Goal: Task Accomplishment & Management: Manage account settings

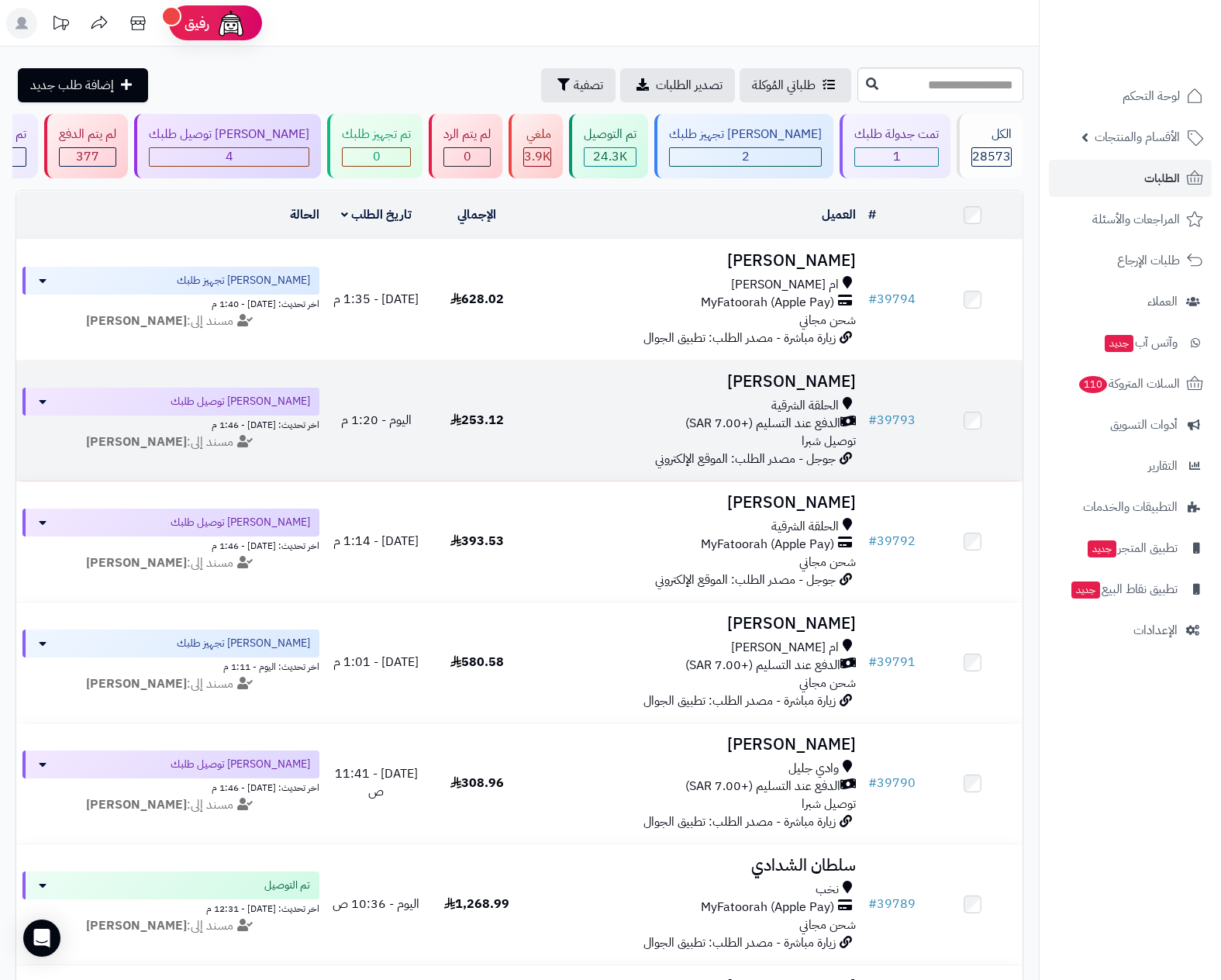
click at [777, 407] on span "الحلقة الشرقية" at bounding box center [805, 406] width 67 height 18
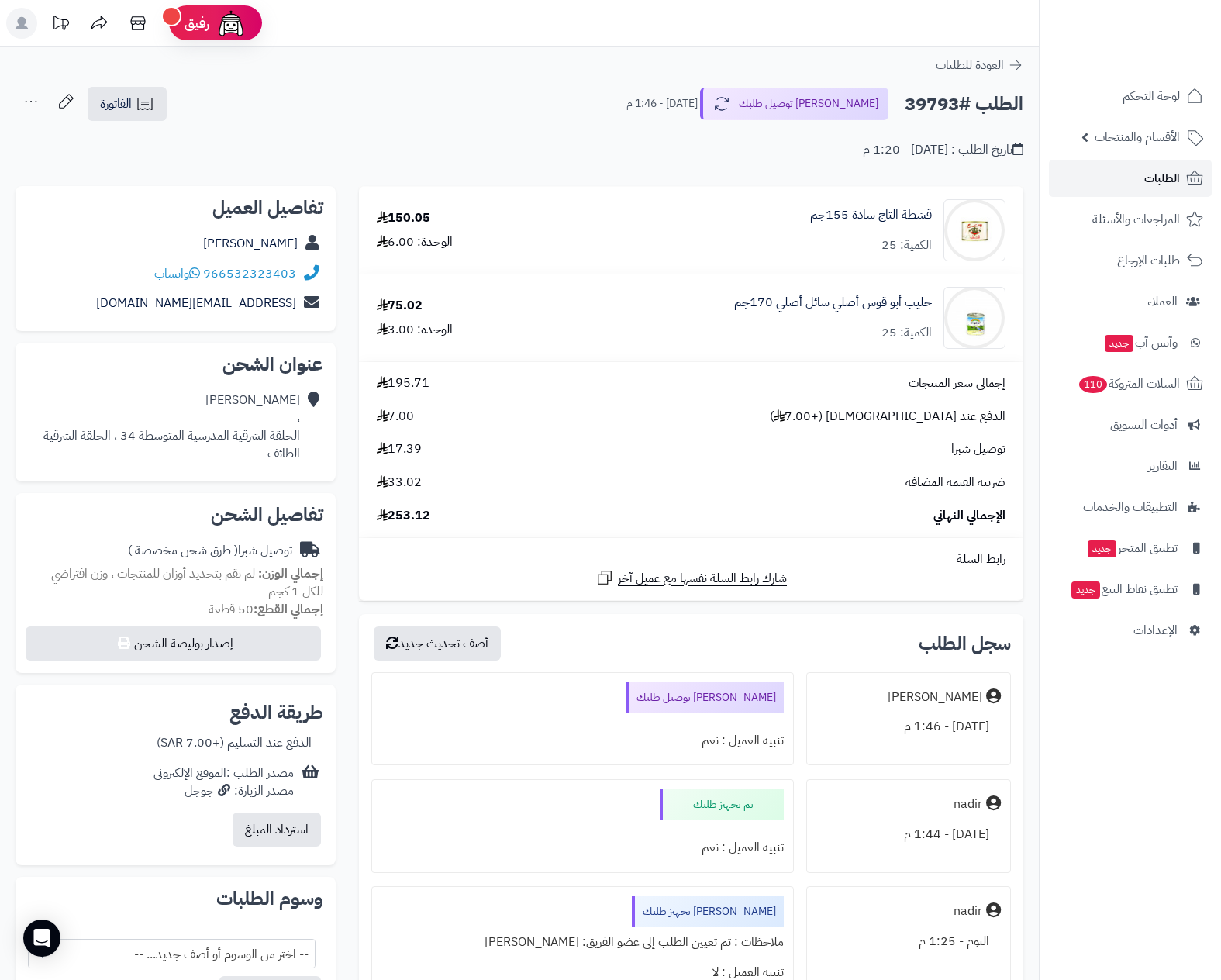
click at [1149, 173] on span "الطلبات" at bounding box center [1162, 178] width 35 height 22
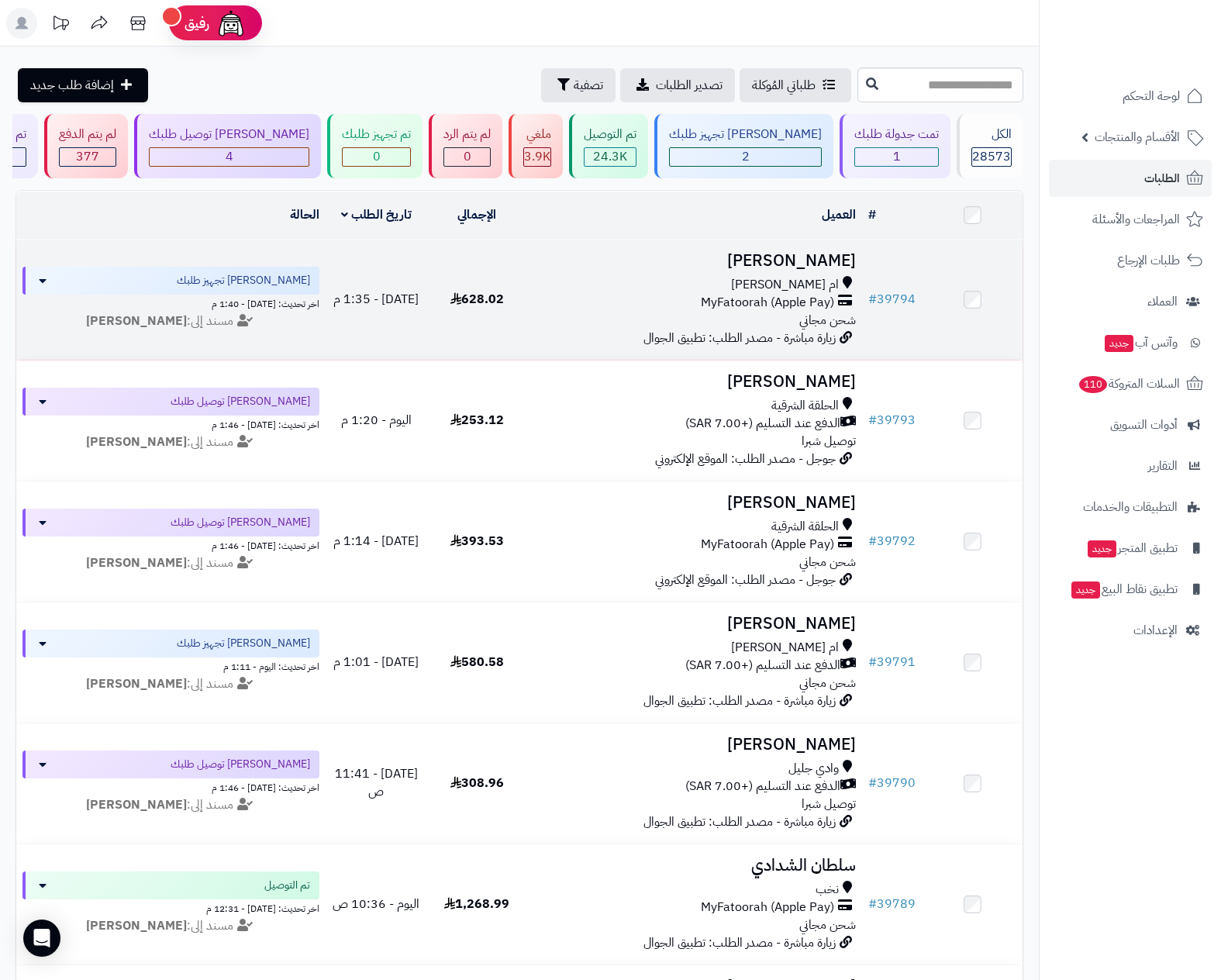
click at [750, 290] on div "ام [PERSON_NAME]" at bounding box center [694, 285] width 322 height 18
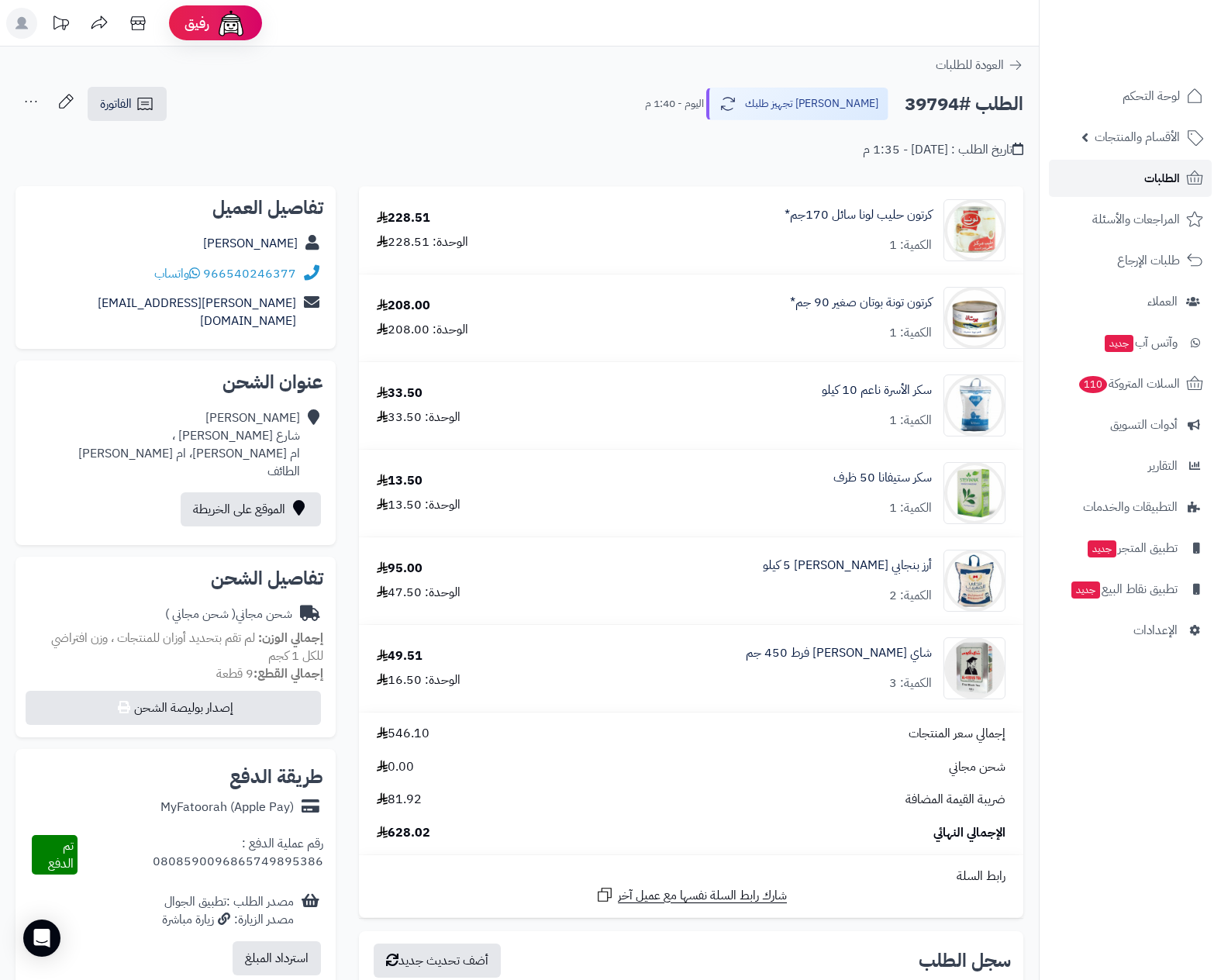
click at [1161, 168] on span "الطلبات" at bounding box center [1162, 178] width 35 height 22
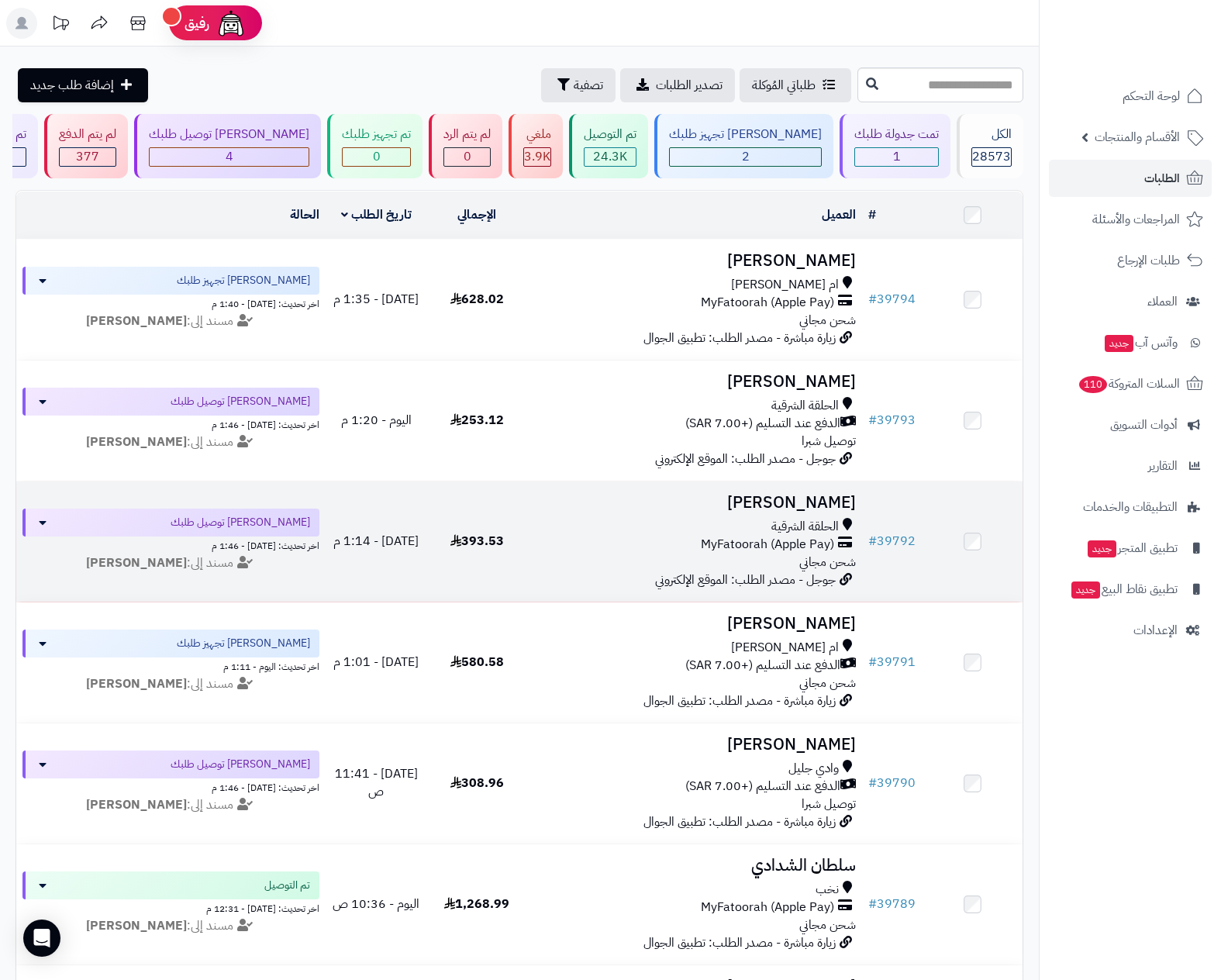
click at [754, 503] on h3 "[PERSON_NAME]" at bounding box center [694, 502] width 322 height 18
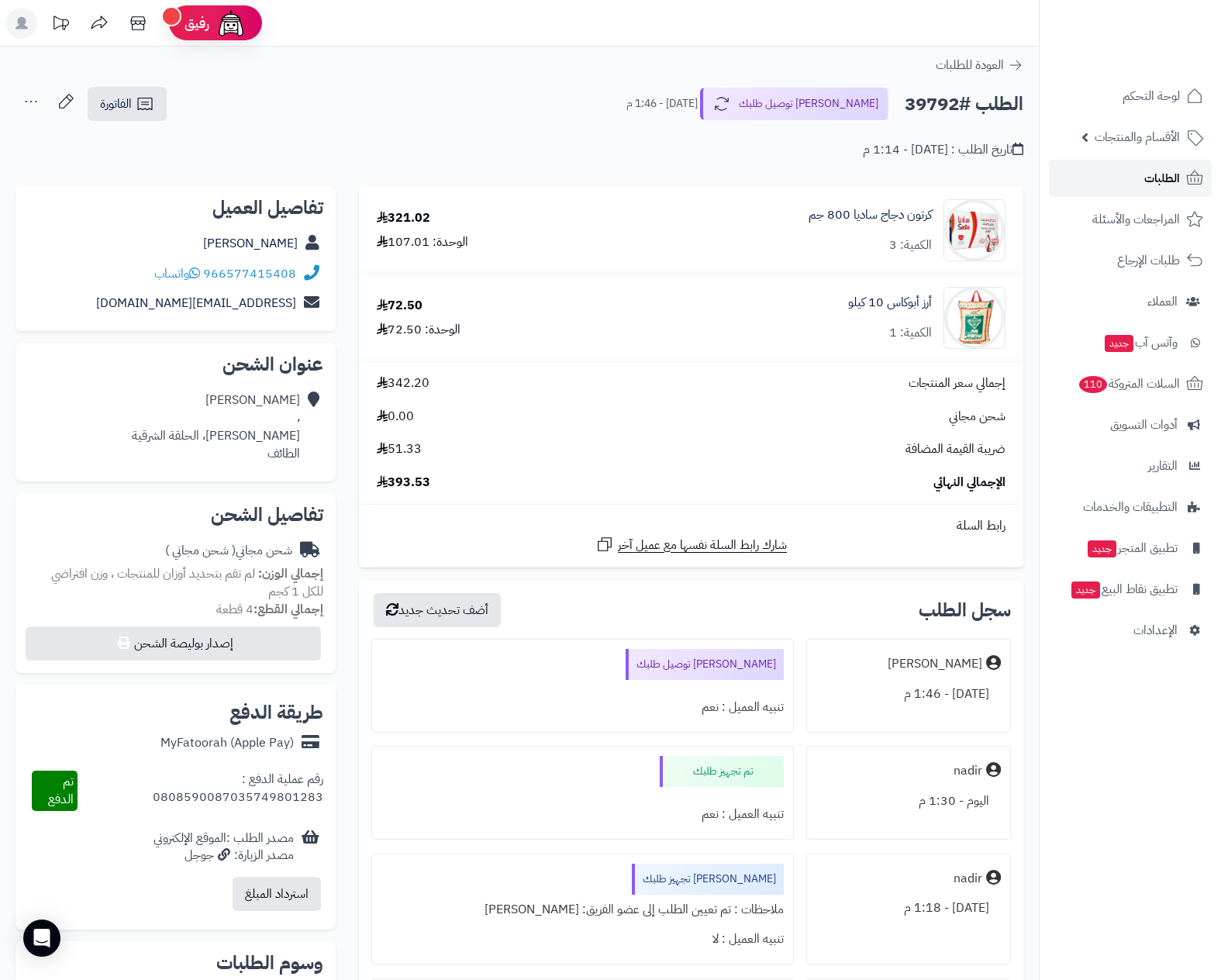
click at [1173, 175] on span "الطلبات" at bounding box center [1162, 178] width 35 height 22
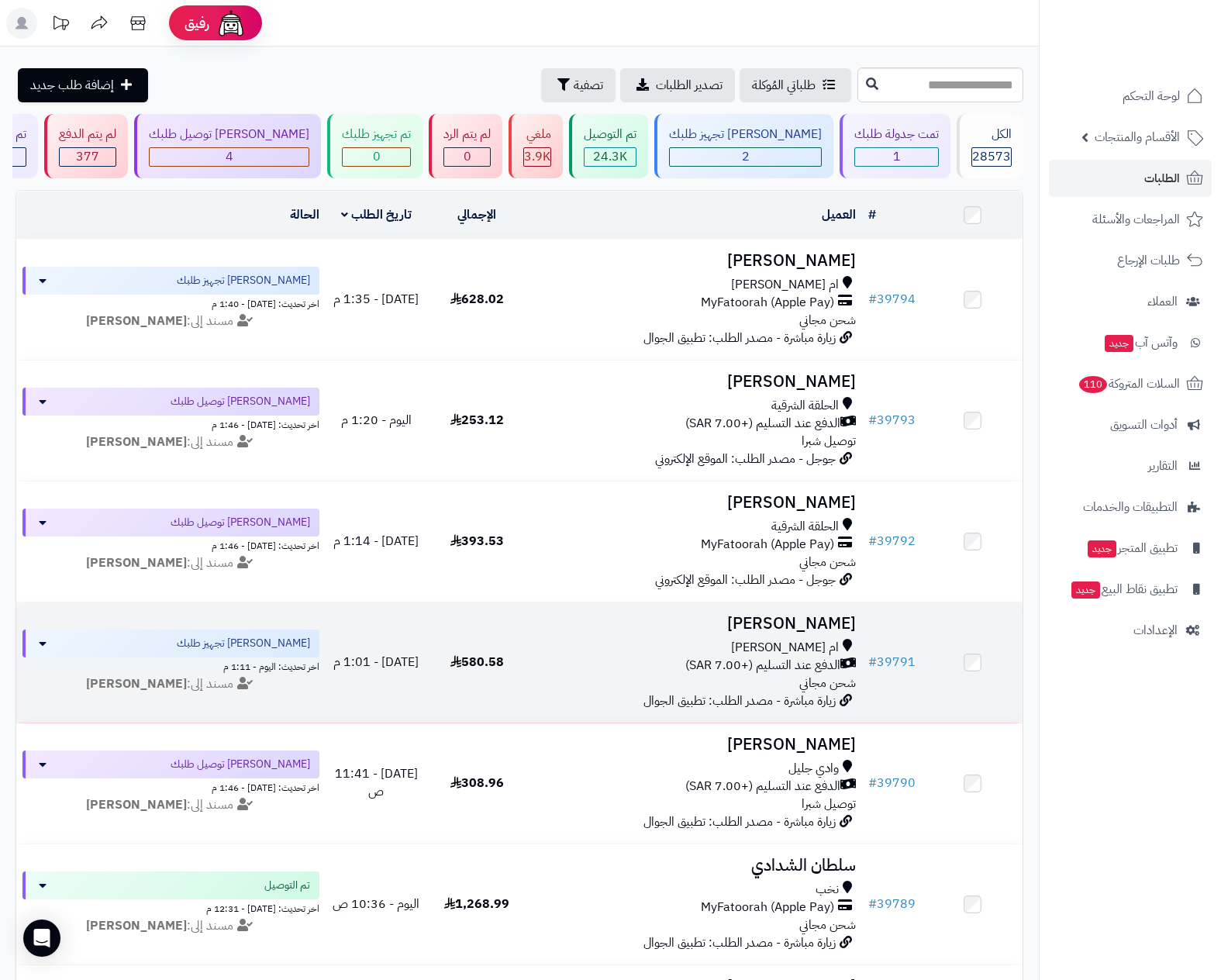
click at [798, 630] on h3 "نوره المالكي" at bounding box center [694, 623] width 322 height 18
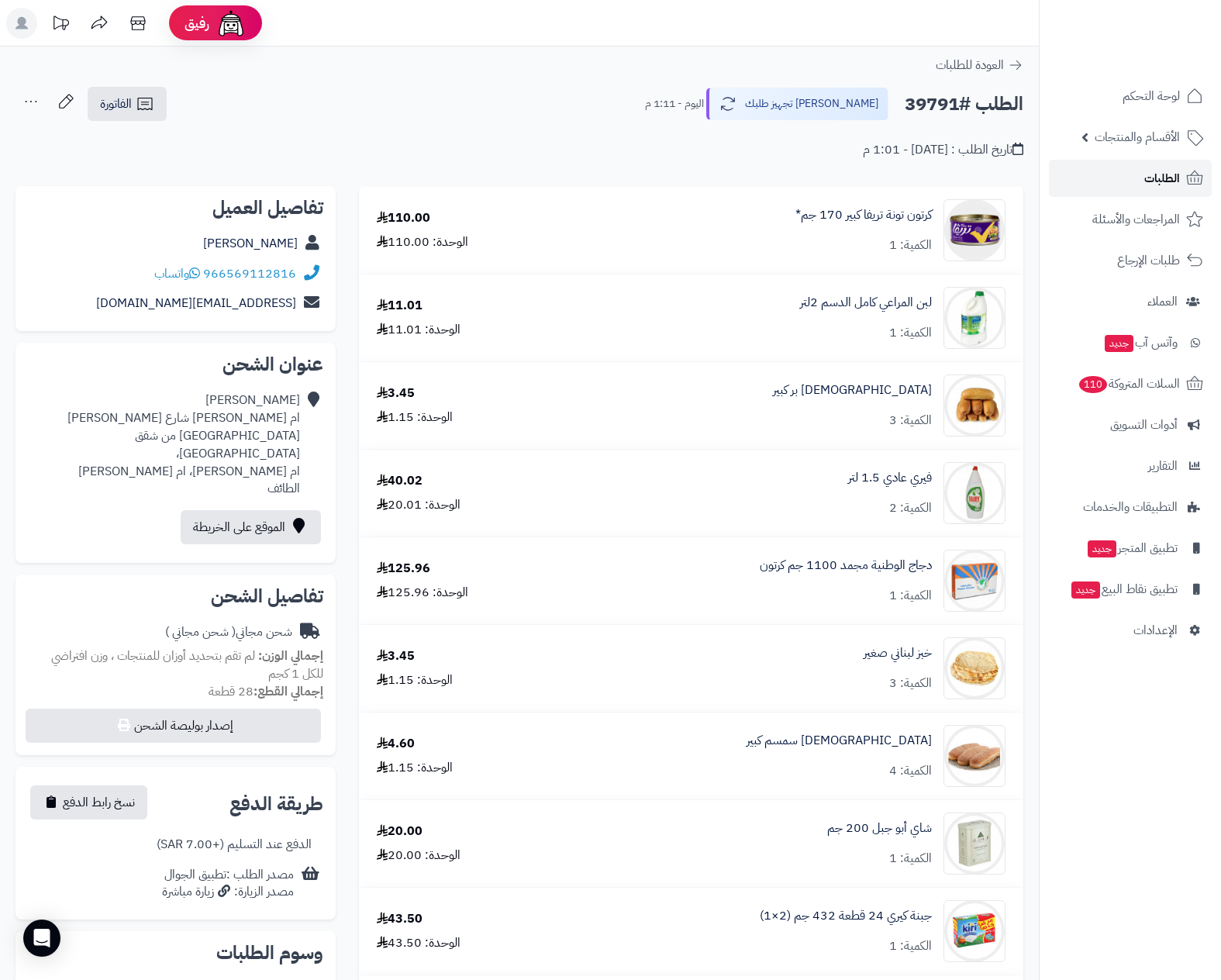
click at [1137, 177] on link "الطلبات" at bounding box center [1130, 178] width 162 height 37
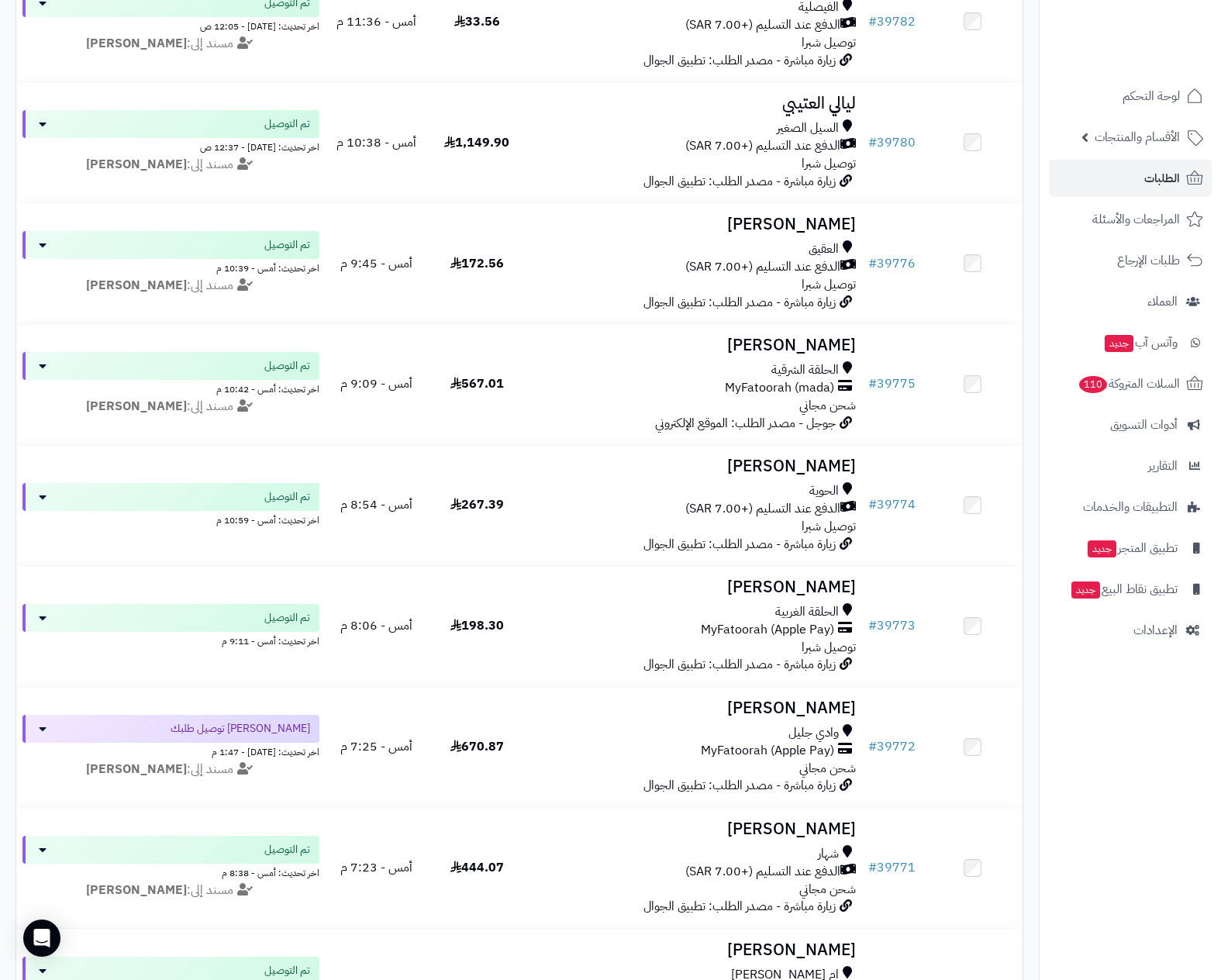
scroll to position [1396, 0]
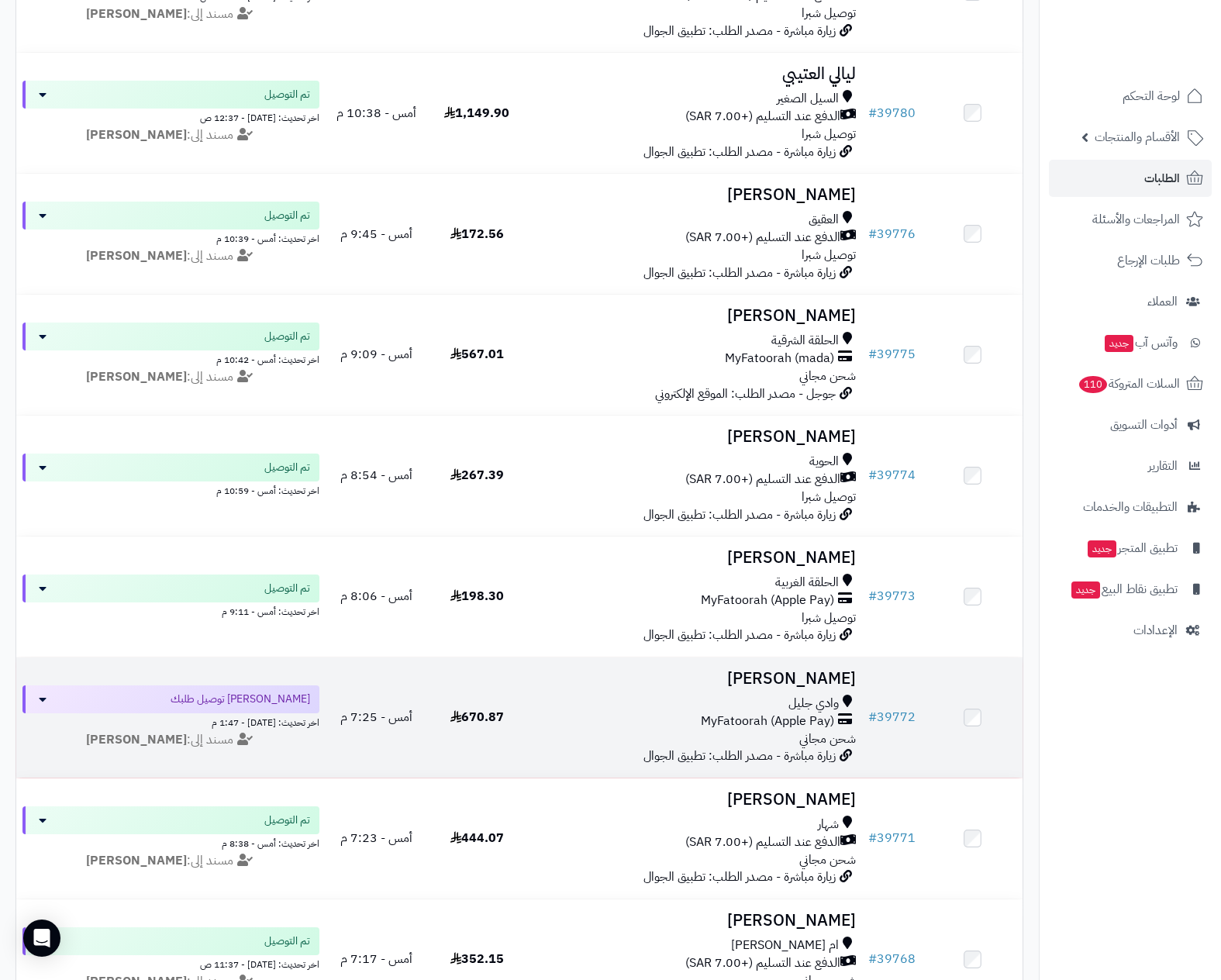
click at [795, 720] on span "MyFatoorah (Apple Pay)" at bounding box center [767, 721] width 133 height 18
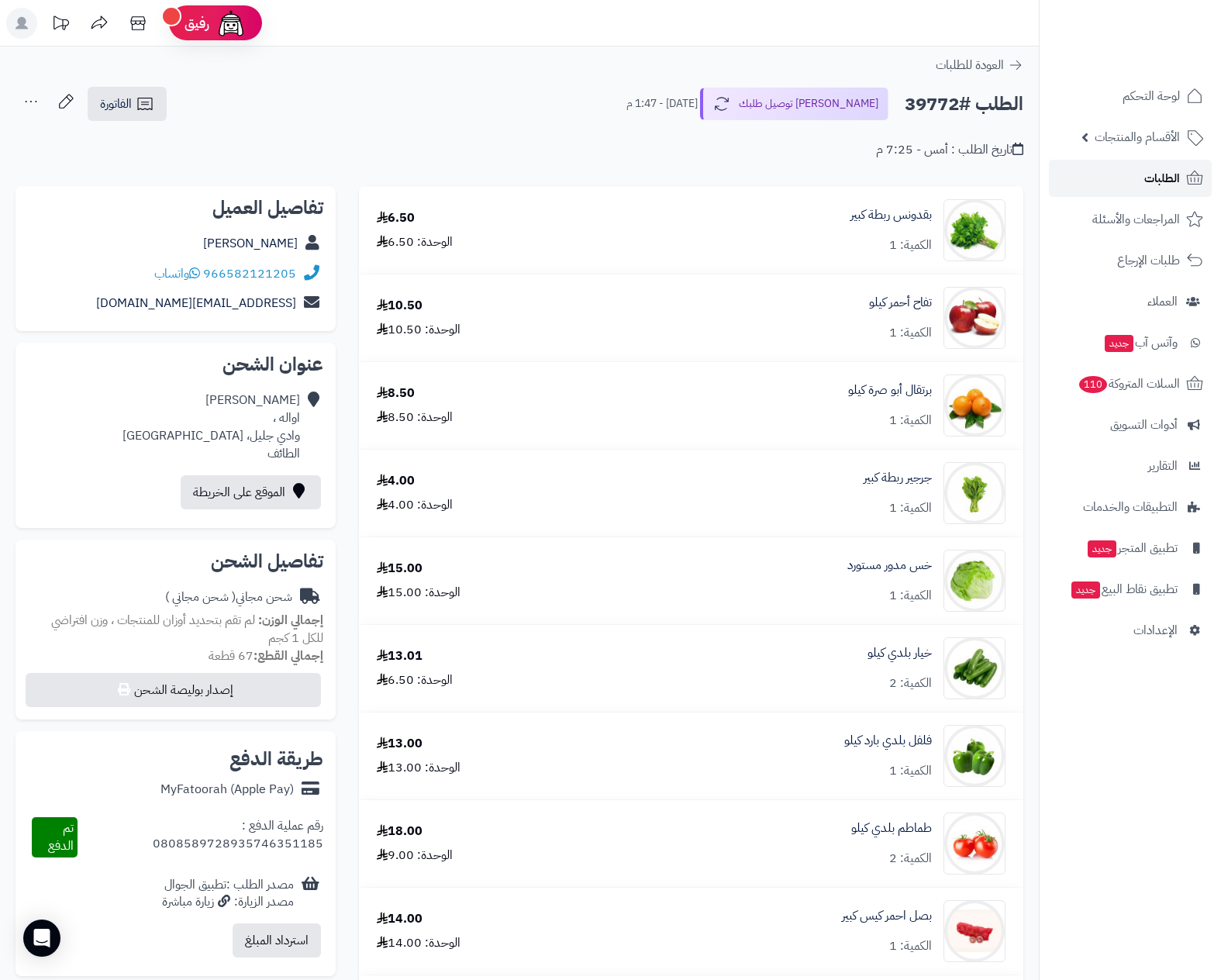
click at [1165, 177] on span "الطلبات" at bounding box center [1162, 178] width 35 height 22
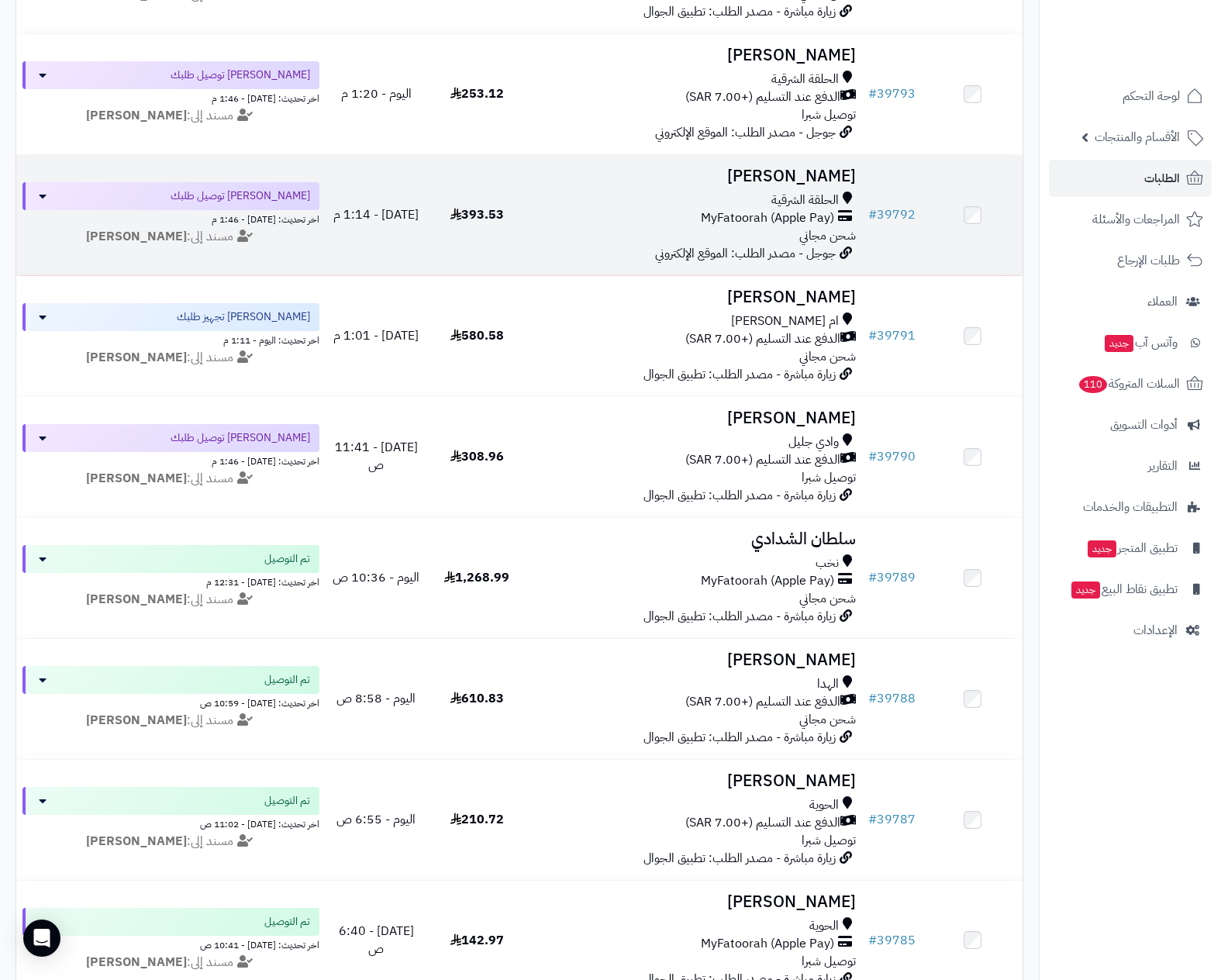
scroll to position [349, 0]
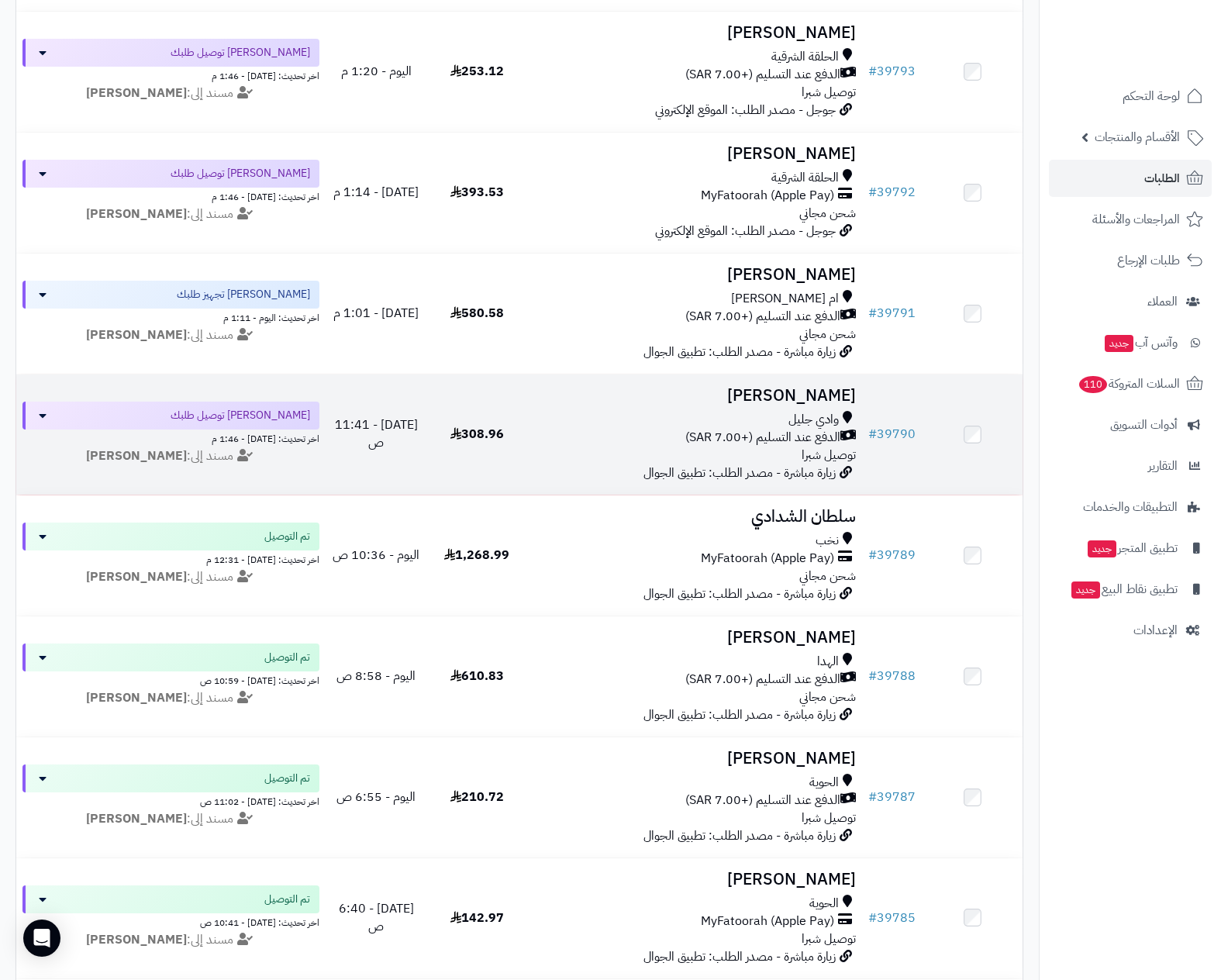
click at [810, 404] on h3 "[PERSON_NAME]" at bounding box center [694, 396] width 322 height 18
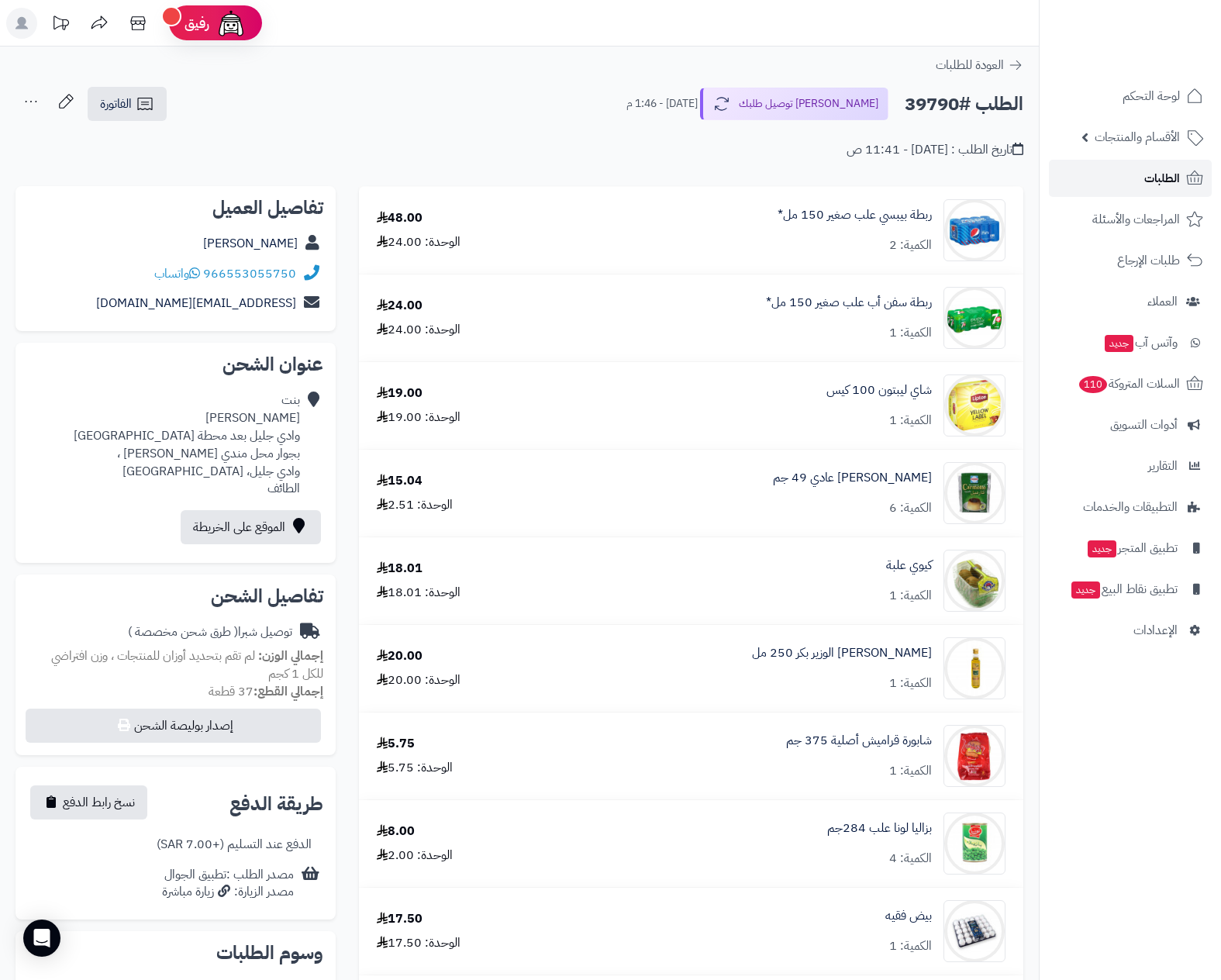
click at [1161, 182] on span "الطلبات" at bounding box center [1162, 178] width 35 height 22
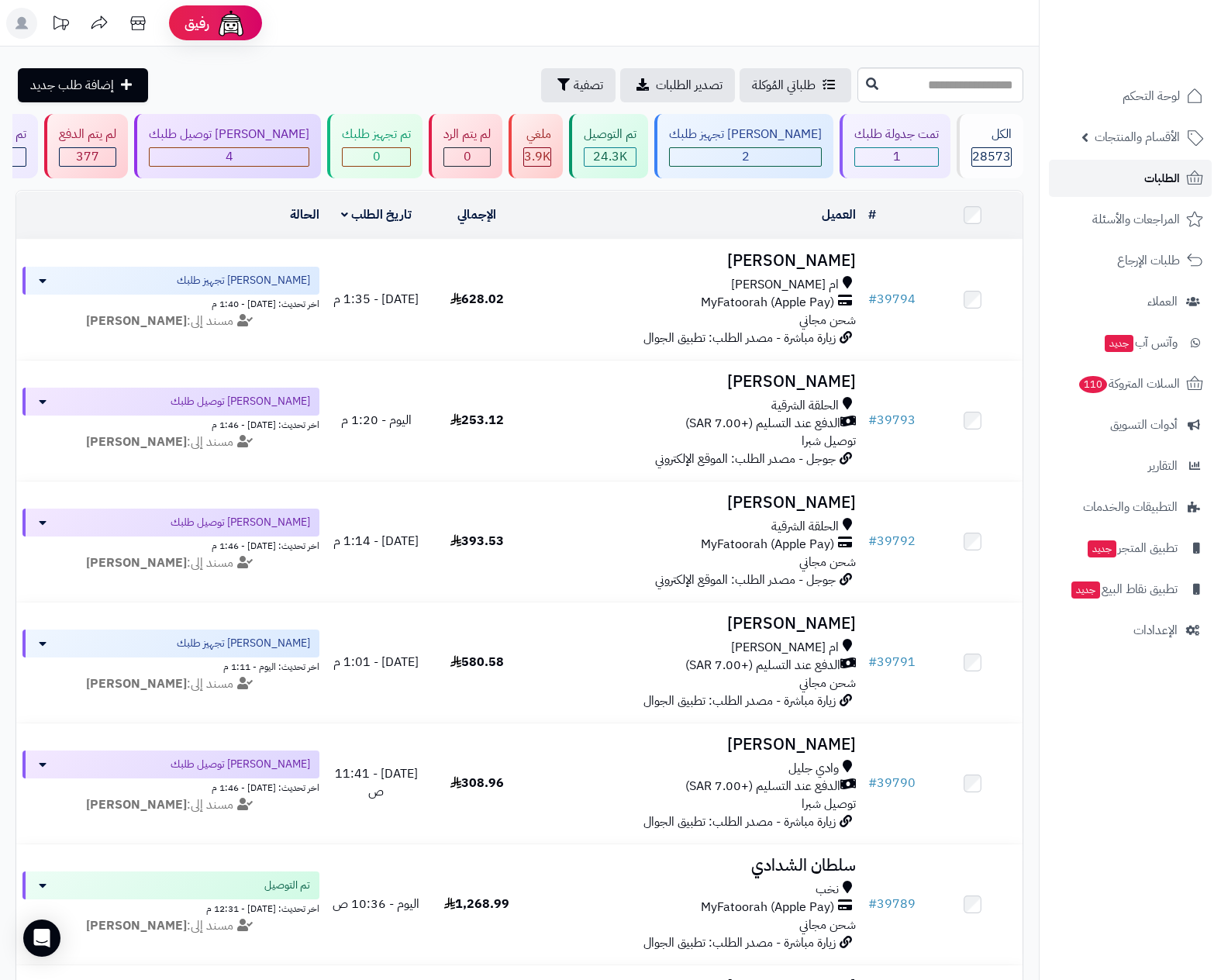
click at [1154, 180] on span "الطلبات" at bounding box center [1162, 178] width 35 height 22
click at [1168, 175] on span "الطلبات" at bounding box center [1162, 178] width 35 height 22
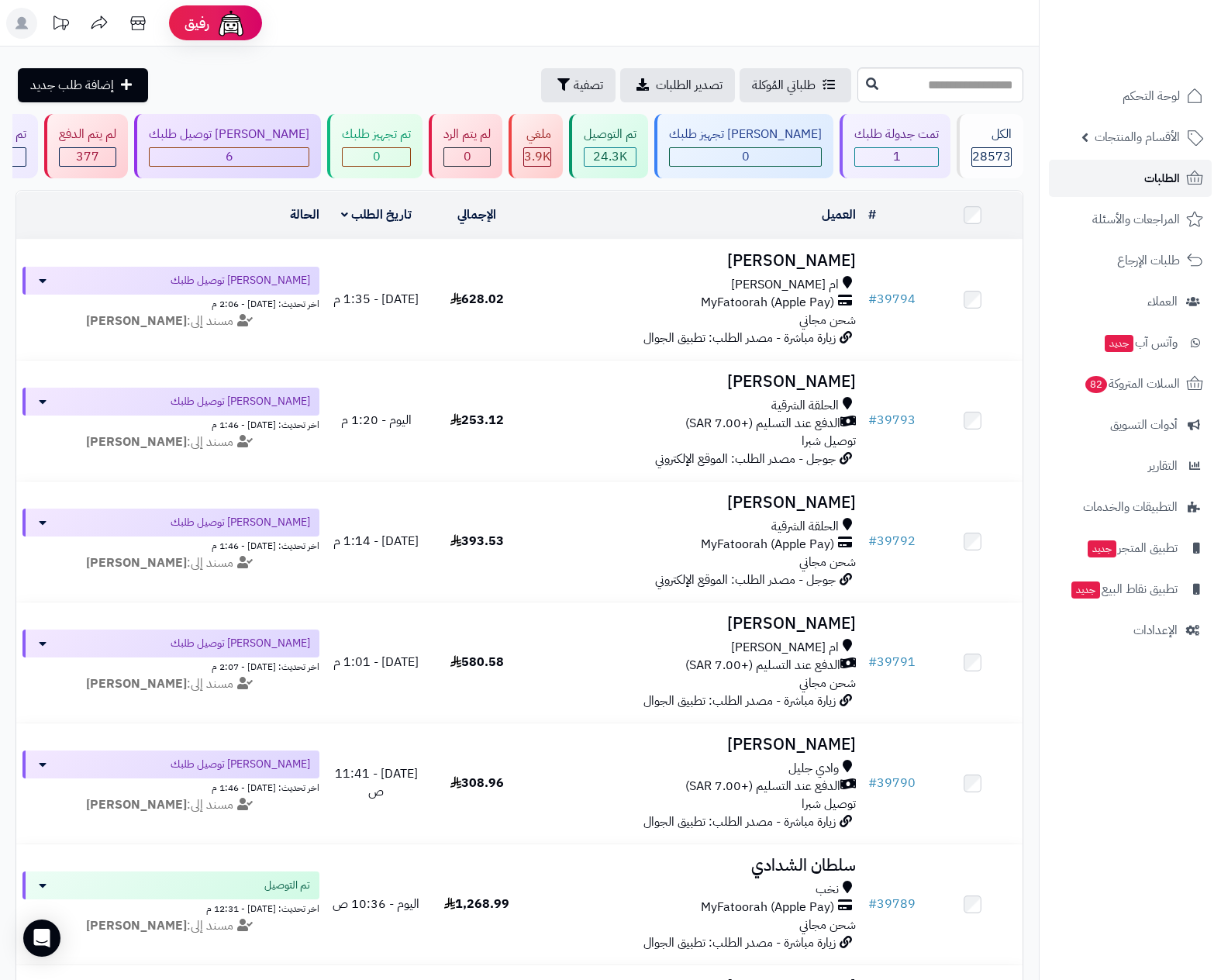
click at [1161, 169] on span "الطلبات" at bounding box center [1162, 178] width 35 height 22
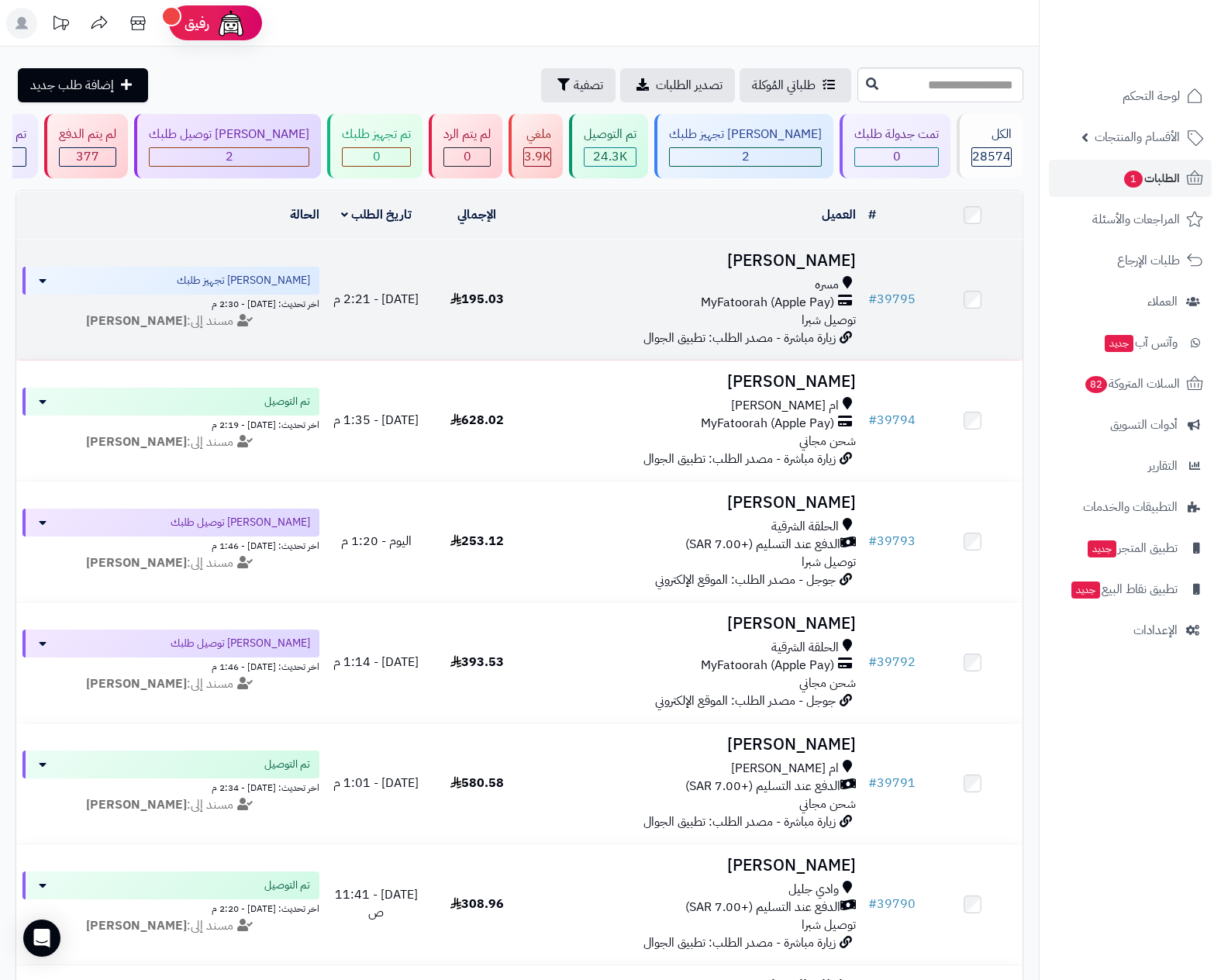
click at [754, 276] on div "مسره" at bounding box center [694, 285] width 322 height 18
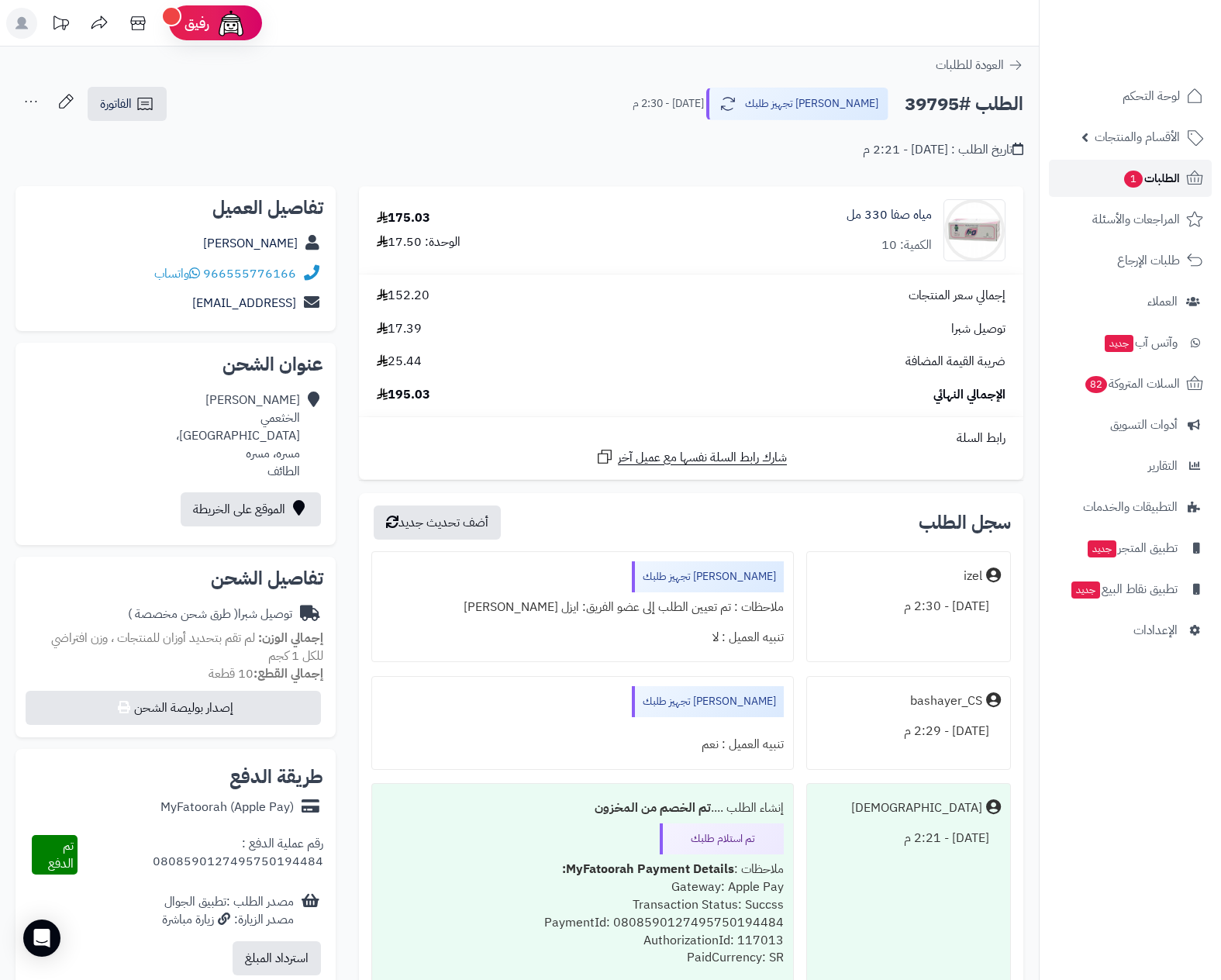
click at [1149, 170] on span "الطلبات 1" at bounding box center [1150, 178] width 57 height 22
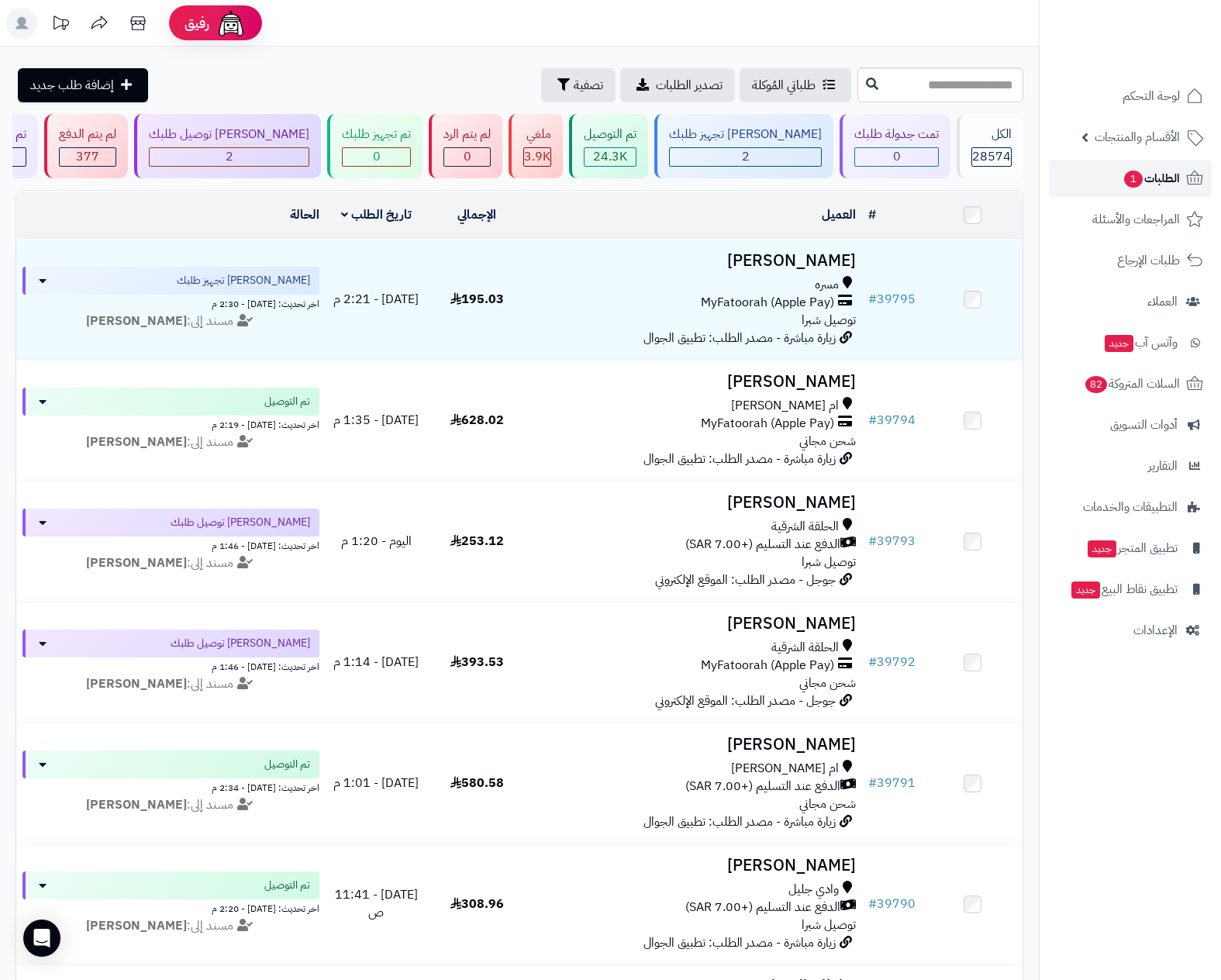
click at [1130, 169] on span "الطلبات 1" at bounding box center [1150, 178] width 57 height 22
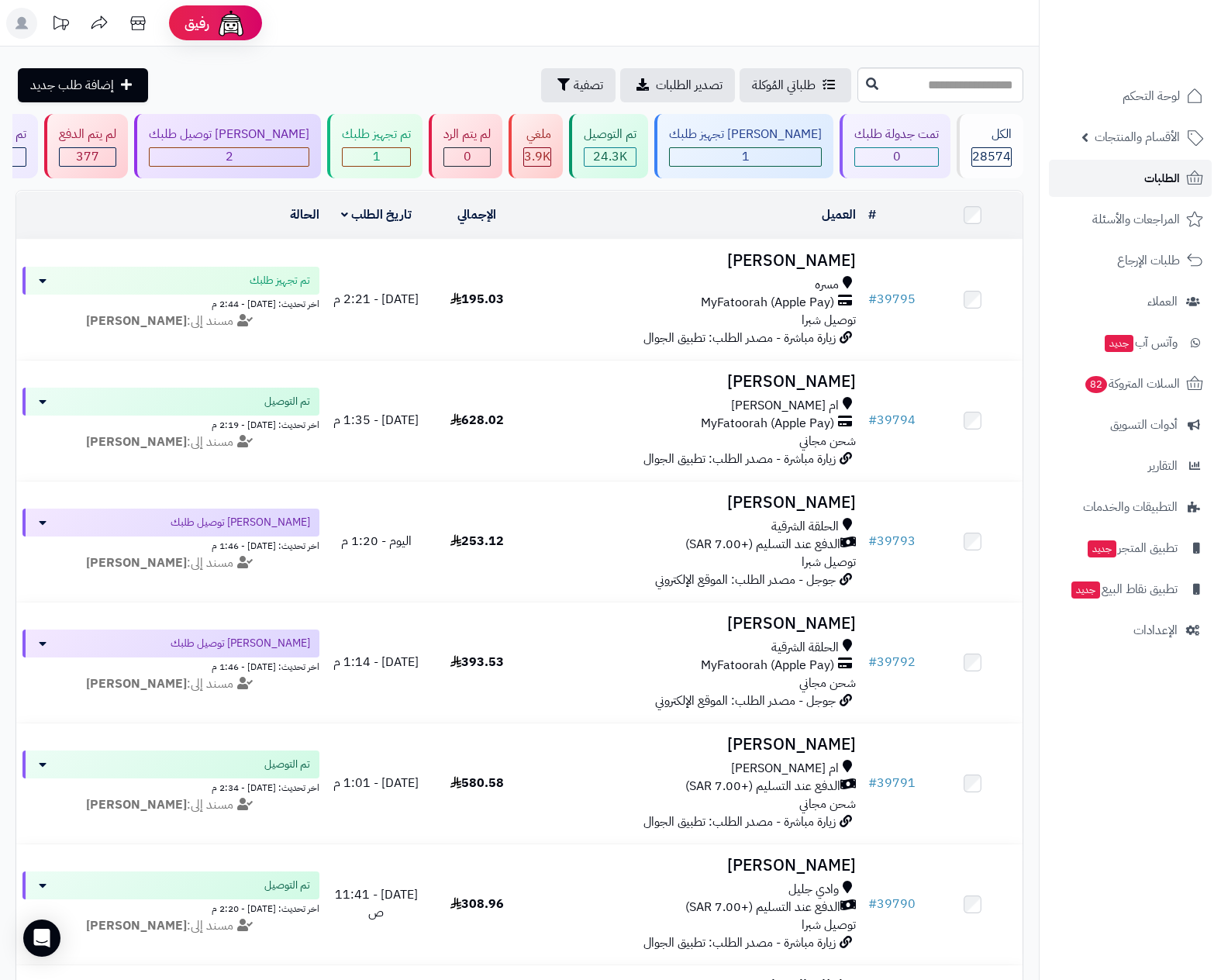
click at [1157, 170] on span "الطلبات" at bounding box center [1162, 178] width 35 height 22
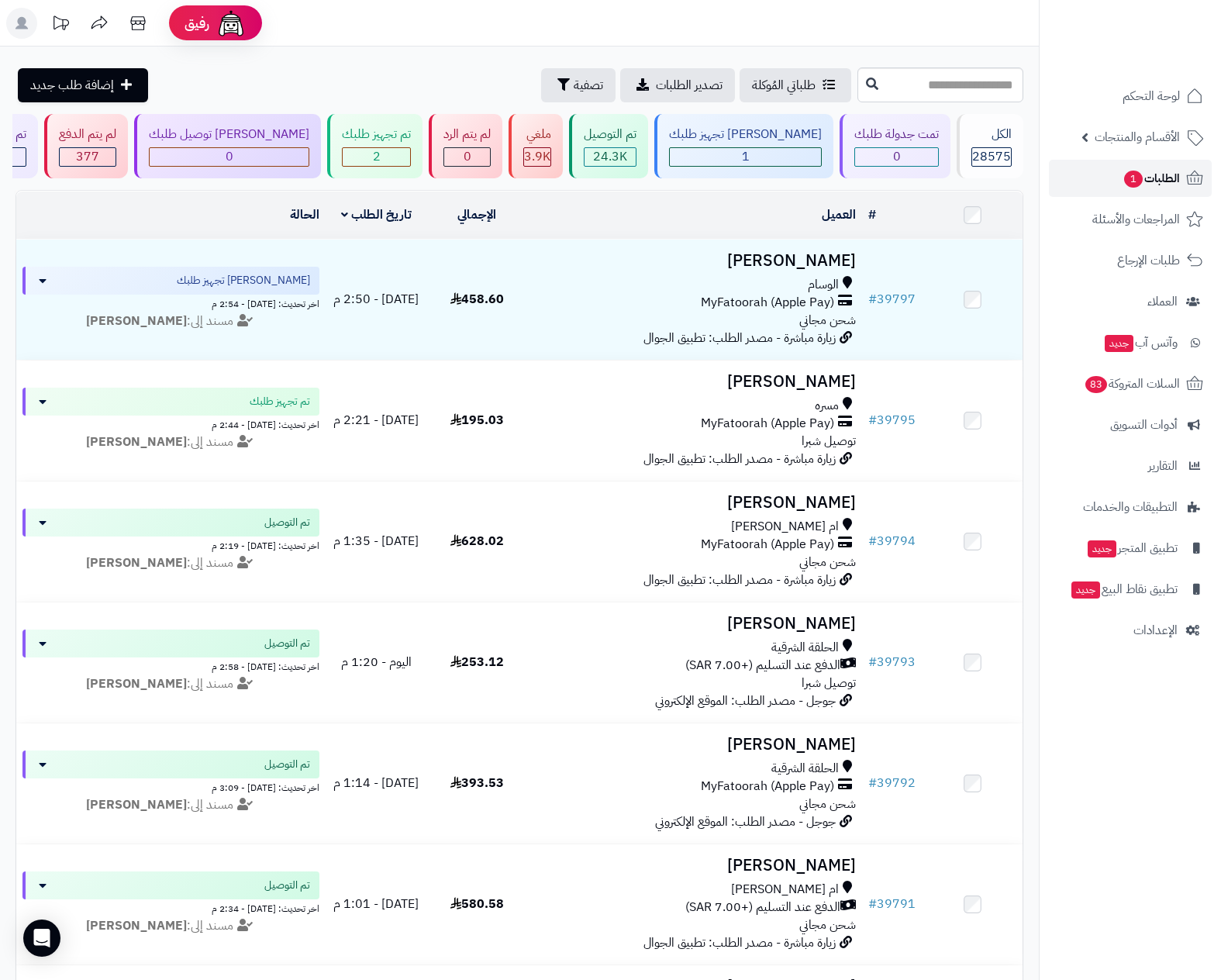
click at [1164, 182] on span "الطلبات 1" at bounding box center [1150, 178] width 57 height 22
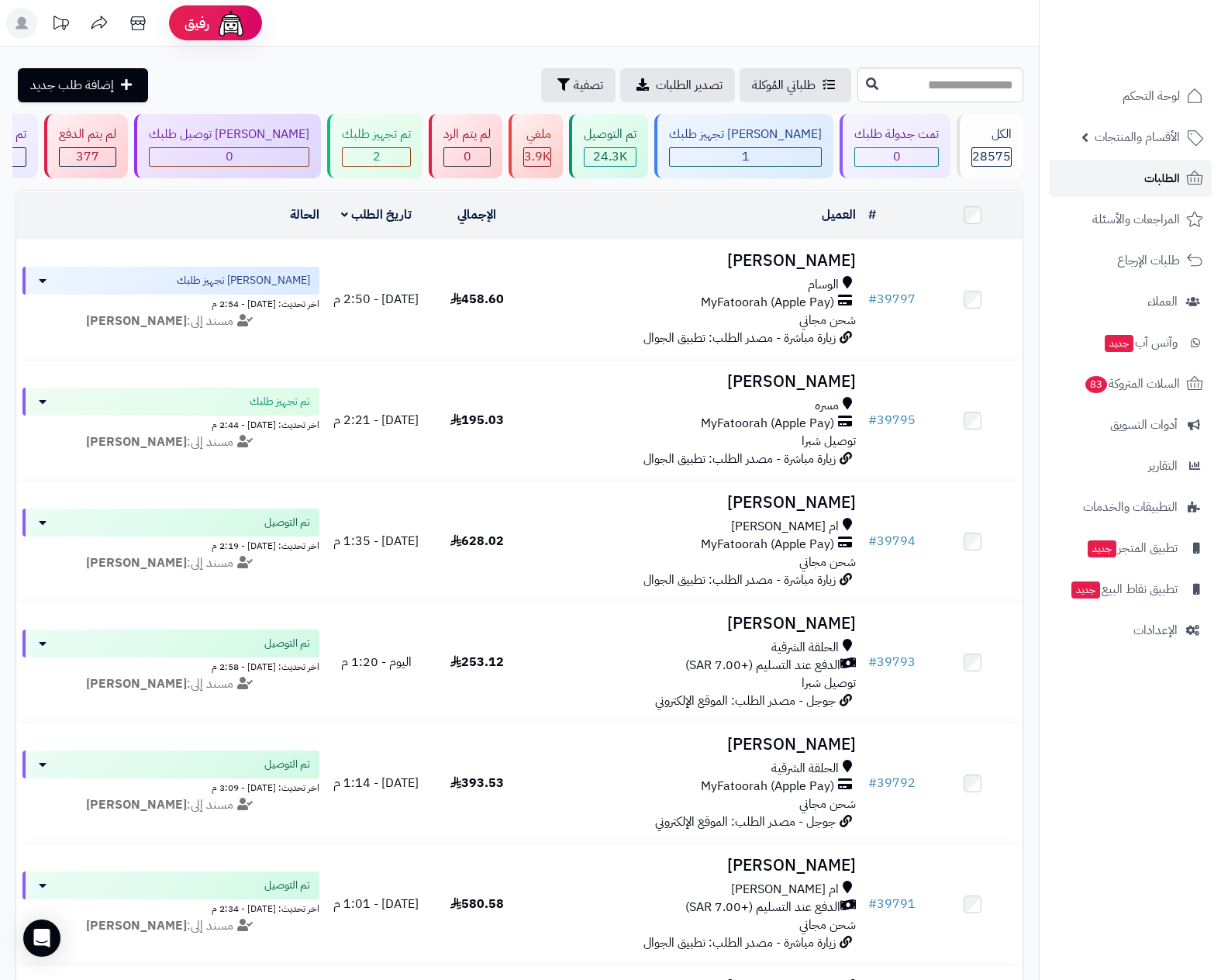
click at [1156, 173] on span "الطلبات" at bounding box center [1162, 178] width 35 height 22
click at [1107, 705] on nav "لوحة التحكم الأقسام والمنتجات المنتجات الأقسام الماركات مواصفات المنتجات مواصفا…" at bounding box center [1130, 509] width 182 height 980
click at [1148, 170] on span "الطلبات" at bounding box center [1162, 178] width 35 height 22
click at [1147, 177] on span "الطلبات" at bounding box center [1162, 178] width 35 height 22
